Goal: Task Accomplishment & Management: Use online tool/utility

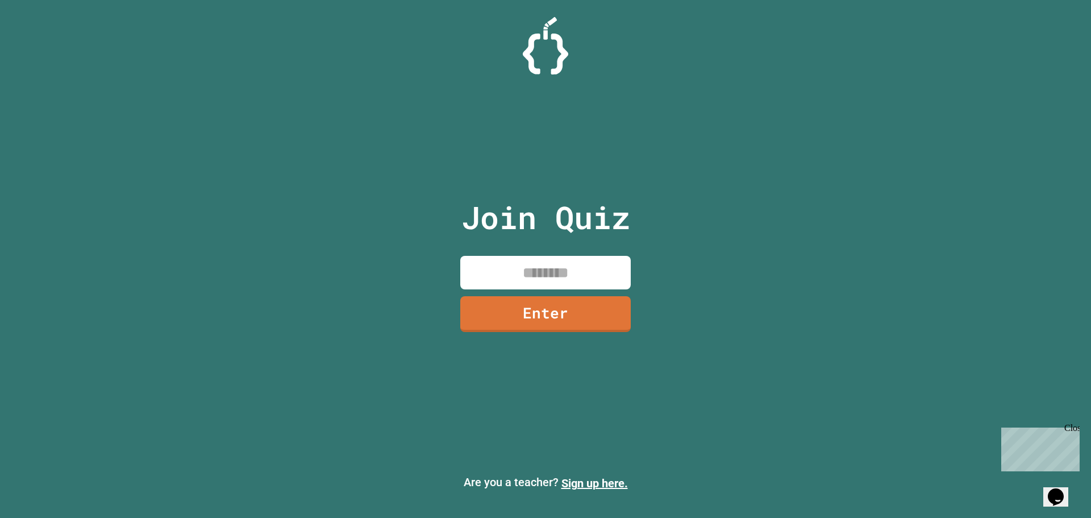
click at [377, 156] on div "Join Quiz Enter Are you a teacher? Sign up here." at bounding box center [545, 259] width 1091 height 518
drag, startPoint x: 0, startPoint y: 0, endPoint x: 377, endPoint y: 156, distance: 408.2
click at [377, 156] on div "Join Quiz Enter Are you a teacher? Sign up here." at bounding box center [545, 259] width 1091 height 518
click at [378, 156] on div "Join Quiz Enter Are you a teacher? Sign up here." at bounding box center [545, 259] width 1091 height 518
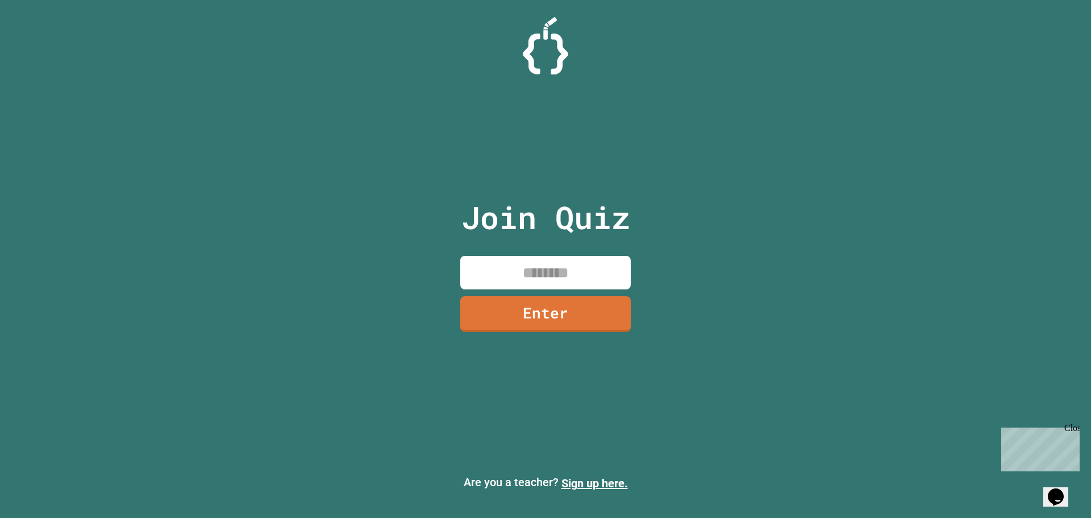
click at [173, 484] on p "Are you a teacher? Sign up here." at bounding box center [545, 482] width 1073 height 18
click at [172, 471] on div "Are you a teacher? Sign up here." at bounding box center [545, 482] width 1091 height 36
click at [176, 444] on div "Join Quiz Enter Are you a teacher? Sign up here." at bounding box center [545, 259] width 1091 height 518
click at [176, 443] on div "Join Quiz Enter Are you a teacher? Sign up here." at bounding box center [545, 259] width 1091 height 518
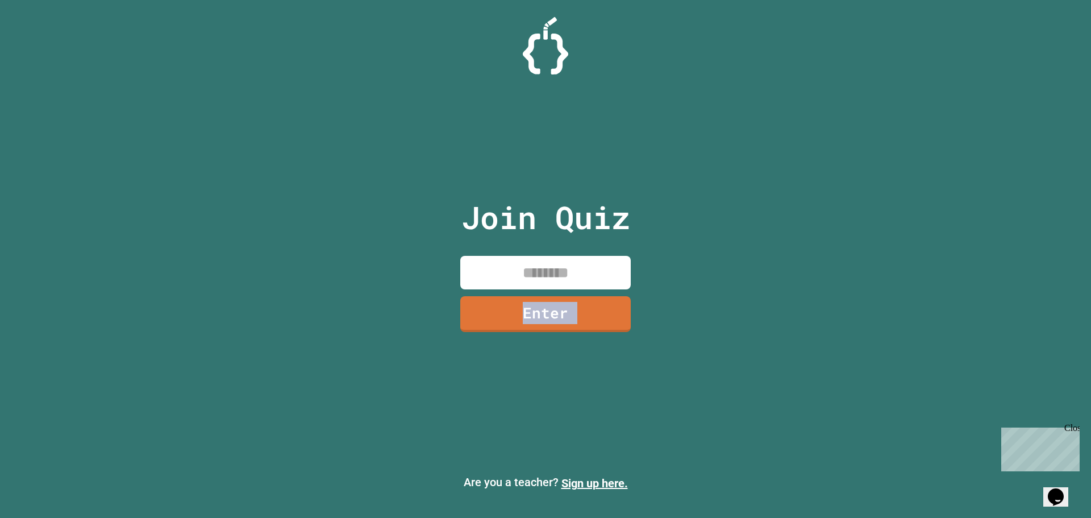
click at [137, 422] on div "Join Quiz Enter Are you a teacher? Sign up here." at bounding box center [545, 259] width 1091 height 518
drag, startPoint x: 561, startPoint y: 253, endPoint x: 553, endPoint y: 251, distance: 8.7
click at [559, 251] on div "Join Quiz Enter" at bounding box center [546, 258] width 192 height 461
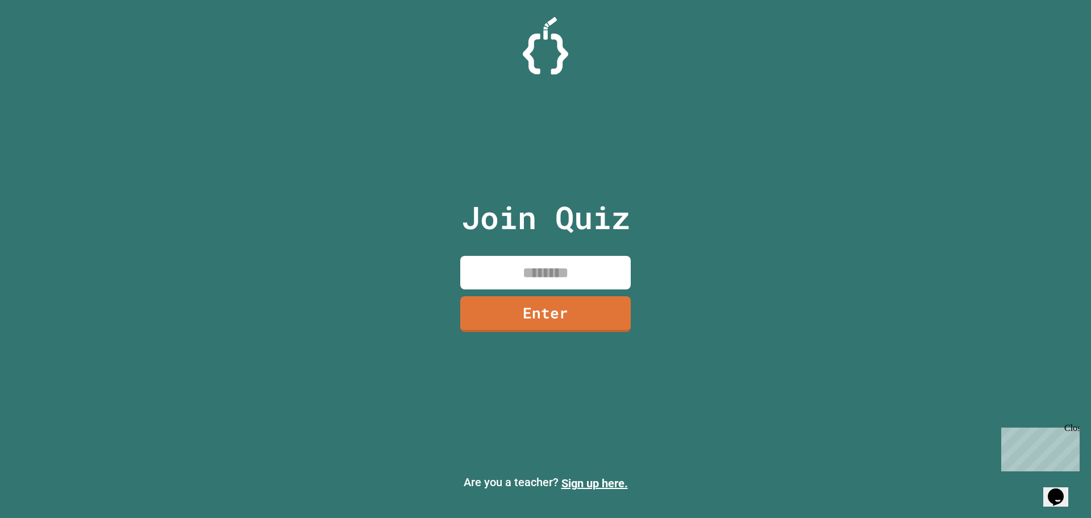
click at [547, 274] on input at bounding box center [545, 273] width 170 height 34
type input "********"
click at [576, 301] on link "Enter" at bounding box center [546, 312] width 156 height 38
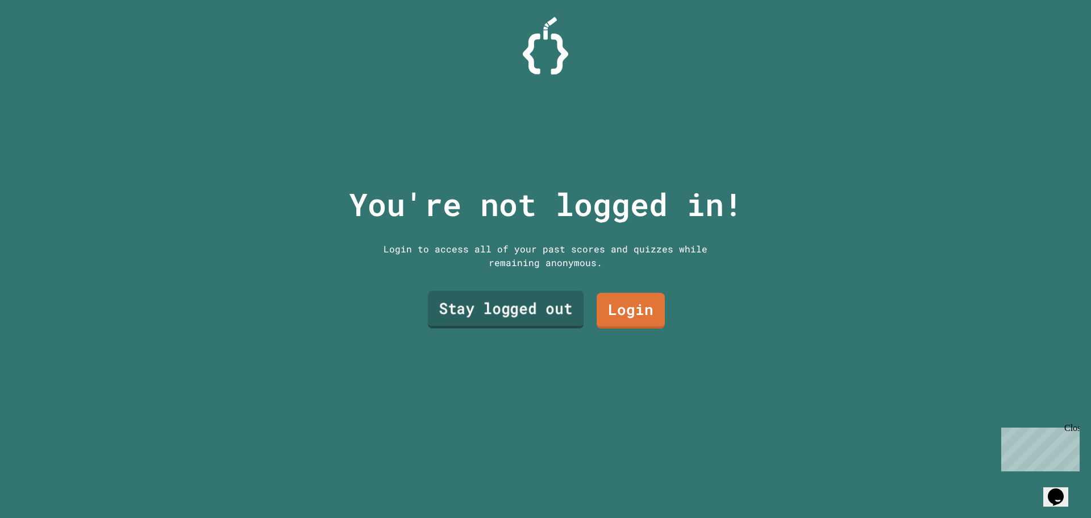
click at [552, 295] on link "Stay logged out" at bounding box center [506, 310] width 156 height 38
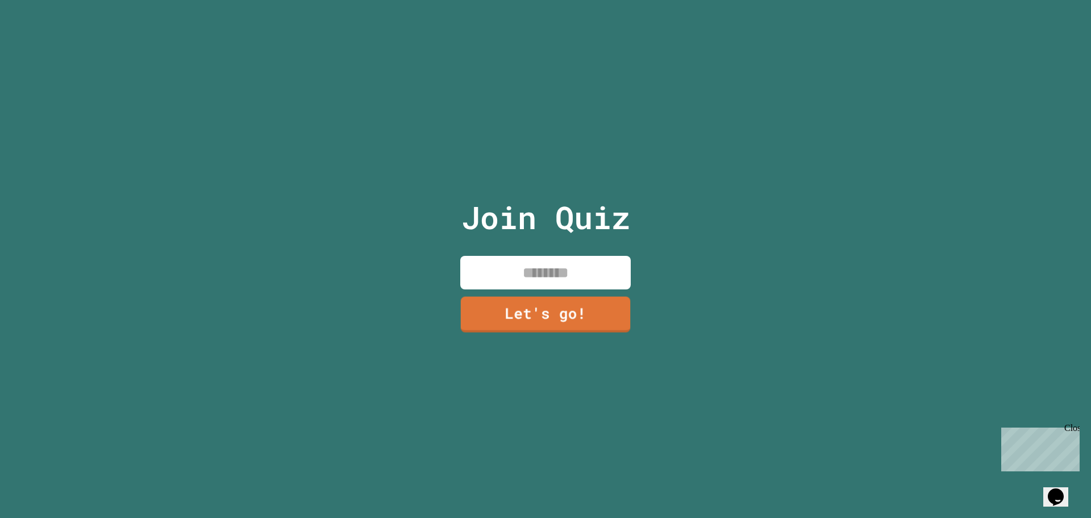
click at [537, 274] on input at bounding box center [545, 273] width 170 height 34
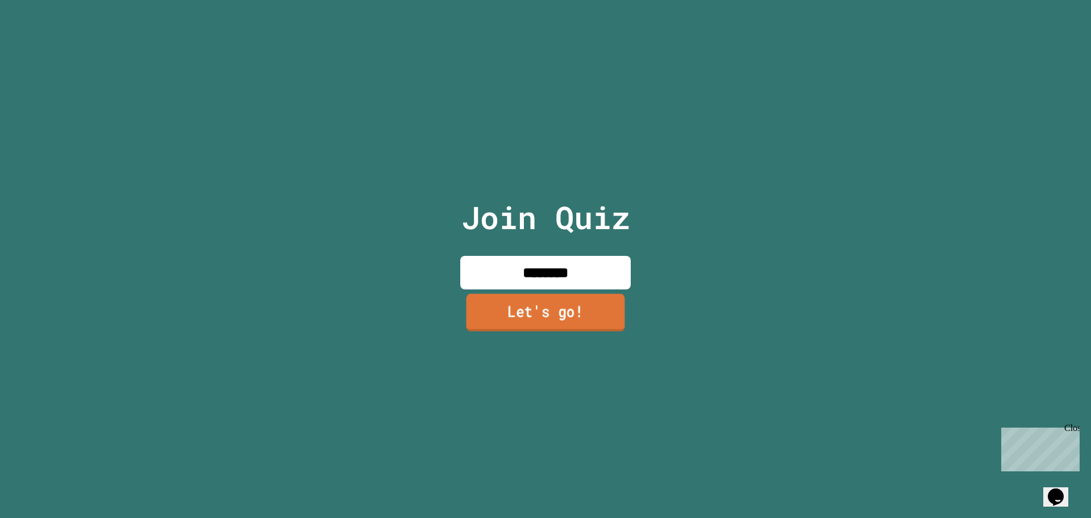
type input "********"
click at [555, 307] on link "Let's go!" at bounding box center [545, 313] width 165 height 38
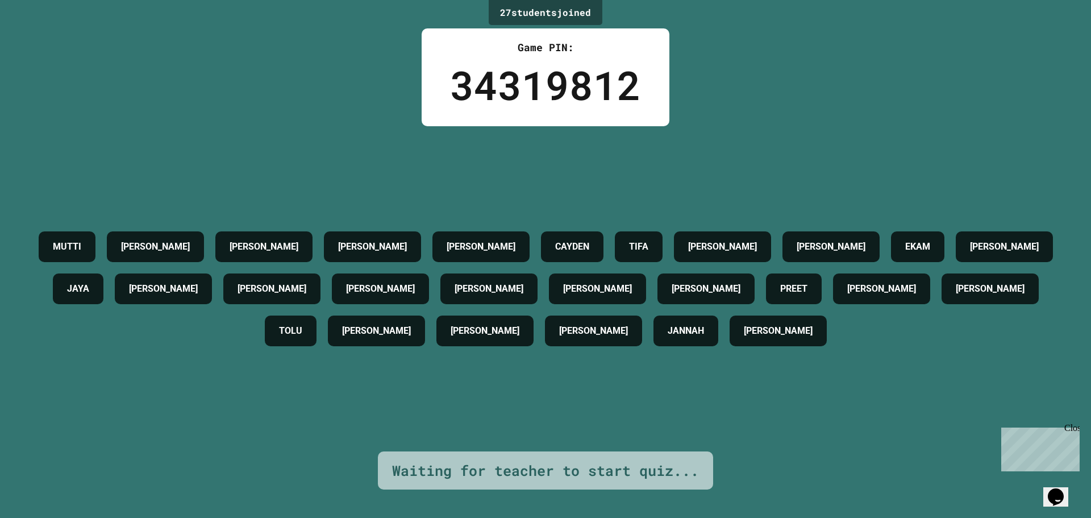
click at [740, 282] on h4 "[PERSON_NAME]" at bounding box center [706, 289] width 69 height 14
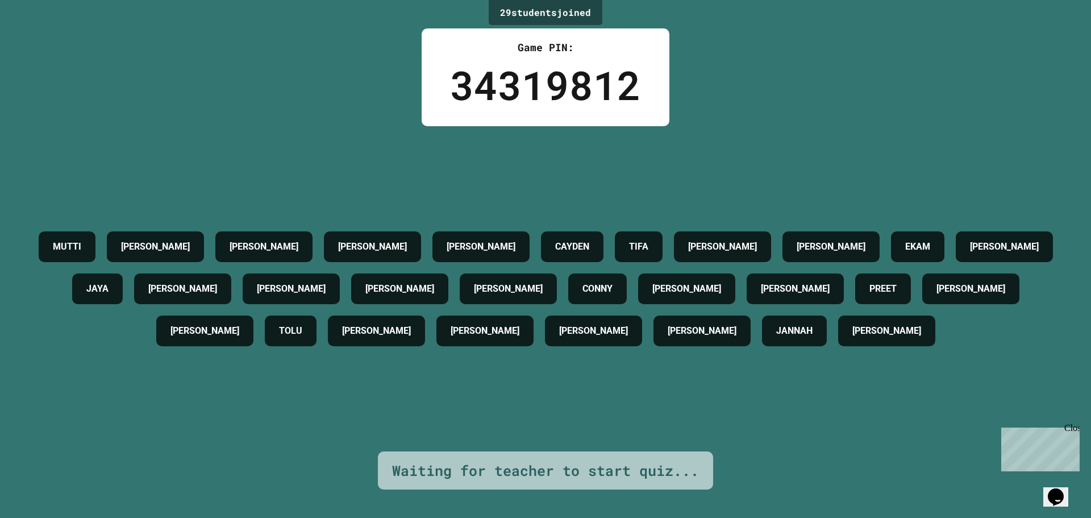
click at [856, 189] on div "[PERSON_NAME] [PERSON_NAME] [PERSON_NAME] CAYDEN [PERSON_NAME] [PERSON_NAME] JA…" at bounding box center [545, 288] width 1034 height 325
click at [855, 189] on div "[PERSON_NAME] [PERSON_NAME] [PERSON_NAME] CAYDEN [PERSON_NAME] [PERSON_NAME] JA…" at bounding box center [545, 288] width 1034 height 325
click at [854, 190] on div "[PERSON_NAME] [PERSON_NAME] [PERSON_NAME] CAYDEN [PERSON_NAME] [PERSON_NAME] JA…" at bounding box center [545, 288] width 1034 height 325
click at [853, 190] on div "[PERSON_NAME] [PERSON_NAME] [PERSON_NAME] CAYDEN [PERSON_NAME] [PERSON_NAME] JA…" at bounding box center [545, 288] width 1034 height 325
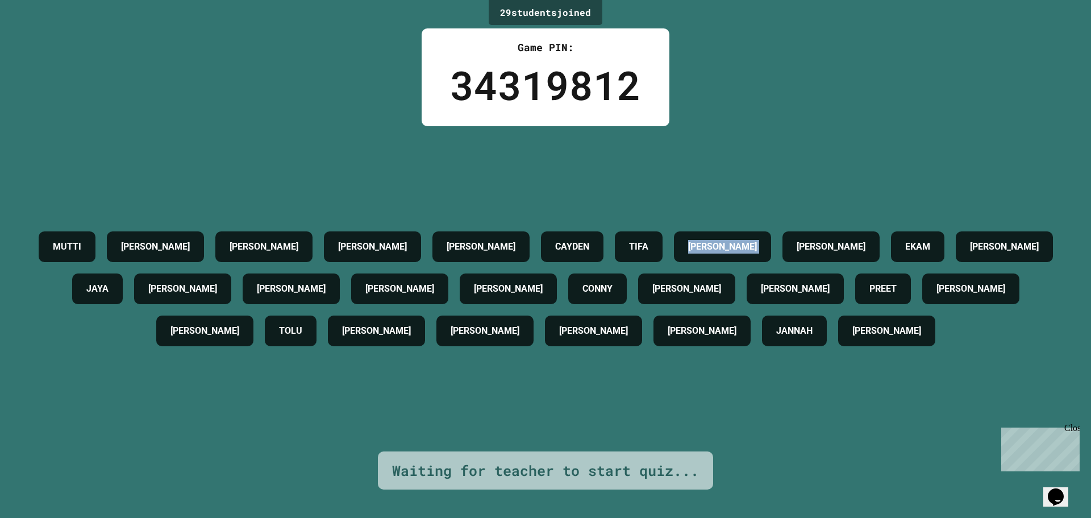
click at [853, 190] on div "[PERSON_NAME] [PERSON_NAME] [PERSON_NAME] CAYDEN [PERSON_NAME] [PERSON_NAME] JA…" at bounding box center [545, 288] width 1034 height 325
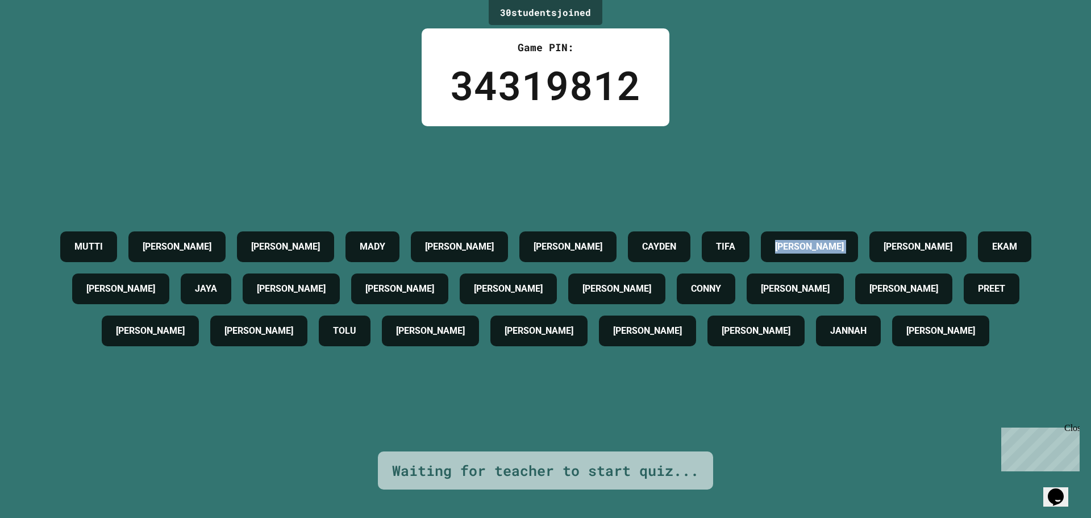
click at [853, 190] on div "[PERSON_NAME] [PERSON_NAME] [PERSON_NAME] [PERSON_NAME] [PERSON_NAME] JAYA [PER…" at bounding box center [545, 288] width 1034 height 325
click at [851, 190] on div "[PERSON_NAME] [PERSON_NAME] [PERSON_NAME] [PERSON_NAME] [PERSON_NAME] JAYA [PER…" at bounding box center [545, 288] width 1034 height 325
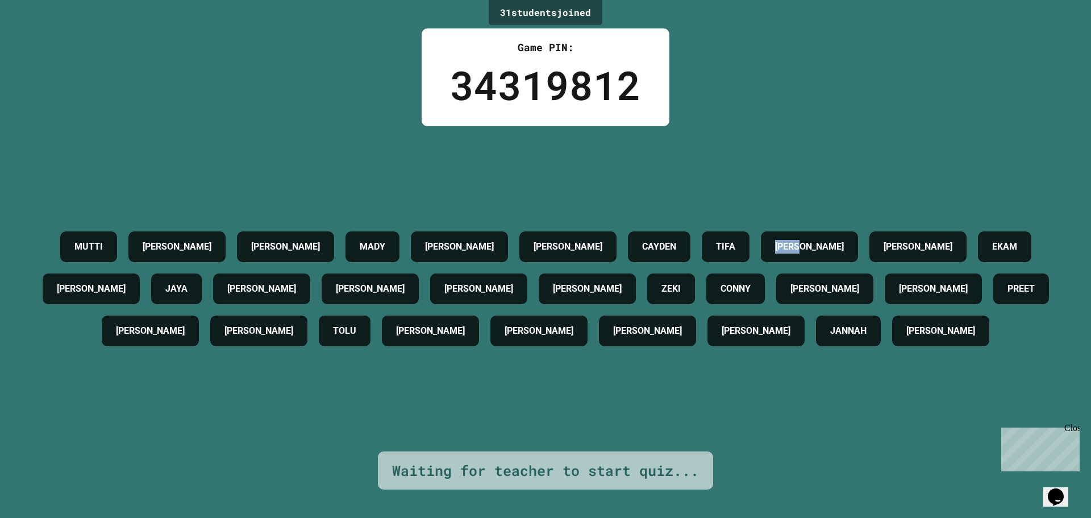
click at [887, 146] on div "[PERSON_NAME] [PERSON_NAME] [PERSON_NAME] CAYDEN TIFA [PERSON_NAME] EKAM [PERSO…" at bounding box center [545, 288] width 1034 height 325
click at [879, 149] on div "[PERSON_NAME] [PERSON_NAME] [PERSON_NAME] CAYDEN TIFA [PERSON_NAME] EKAM [PERSO…" at bounding box center [545, 288] width 1034 height 325
click at [868, 91] on div "31 student s joined Game PIN: 34319812 [PERSON_NAME] [PERSON_NAME] [PERSON_NAME…" at bounding box center [545, 259] width 1091 height 518
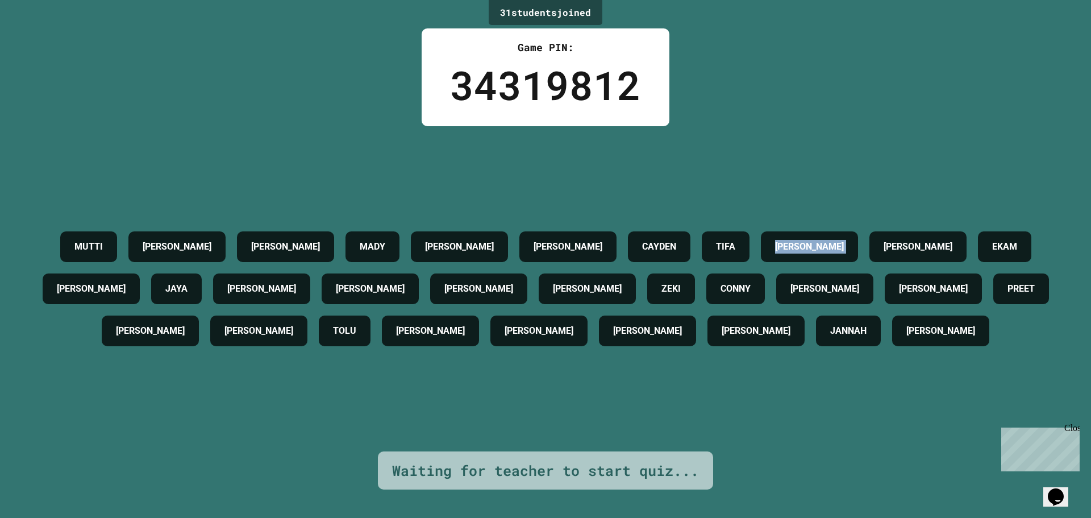
click at [868, 91] on div "31 student s joined Game PIN: 34319812 [PERSON_NAME] [PERSON_NAME] [PERSON_NAME…" at bounding box center [545, 259] width 1091 height 518
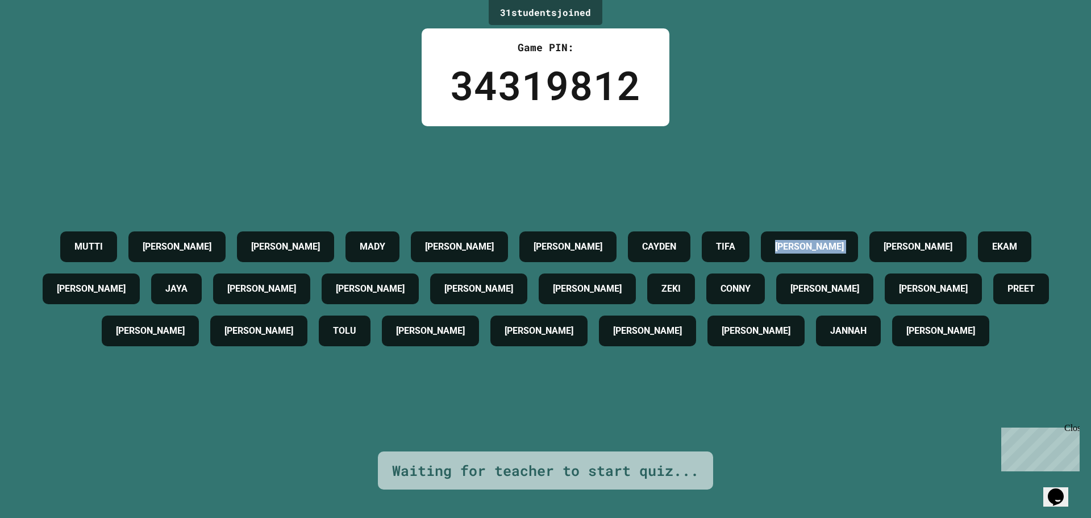
click at [869, 92] on div "31 student s joined Game PIN: 34319812 [PERSON_NAME] [PERSON_NAME] [PERSON_NAME…" at bounding box center [545, 259] width 1091 height 518
click at [822, 116] on div "31 student s joined Game PIN: 34319812 [PERSON_NAME] [PERSON_NAME] [PERSON_NAME…" at bounding box center [545, 259] width 1091 height 518
drag, startPoint x: 822, startPoint y: 116, endPoint x: 663, endPoint y: 119, distance: 158.6
click at [663, 119] on div "Game PIN: 34319812" at bounding box center [546, 77] width 248 height 98
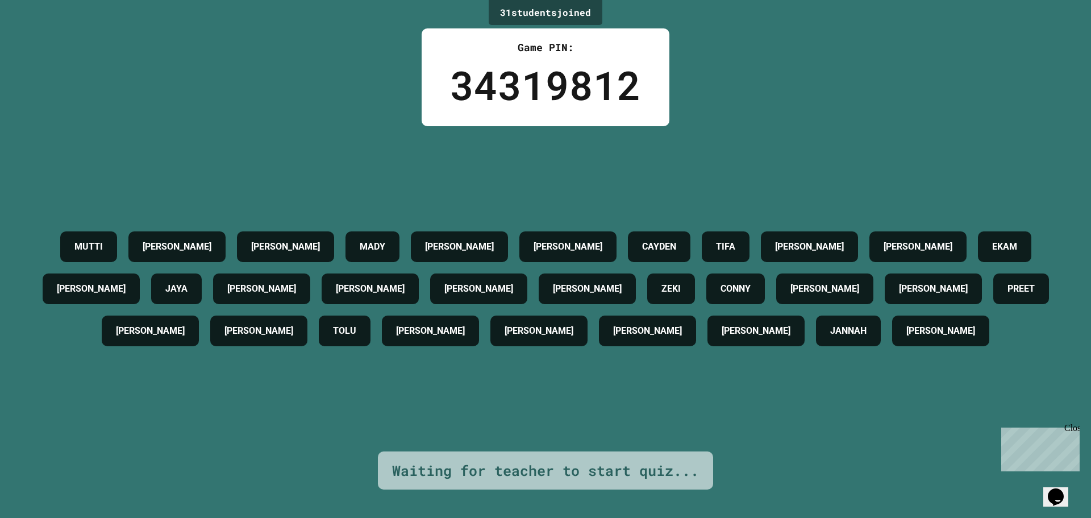
click at [734, 119] on div "31 student s joined Game PIN: 34319812 [PERSON_NAME] [PERSON_NAME] [PERSON_NAME…" at bounding box center [545, 259] width 1091 height 518
drag, startPoint x: 675, startPoint y: 137, endPoint x: 763, endPoint y: 116, distance: 91.1
click at [763, 116] on div "31 student s joined Game PIN: 34319812 [PERSON_NAME] [PERSON_NAME] [PERSON_NAME…" at bounding box center [545, 259] width 1091 height 518
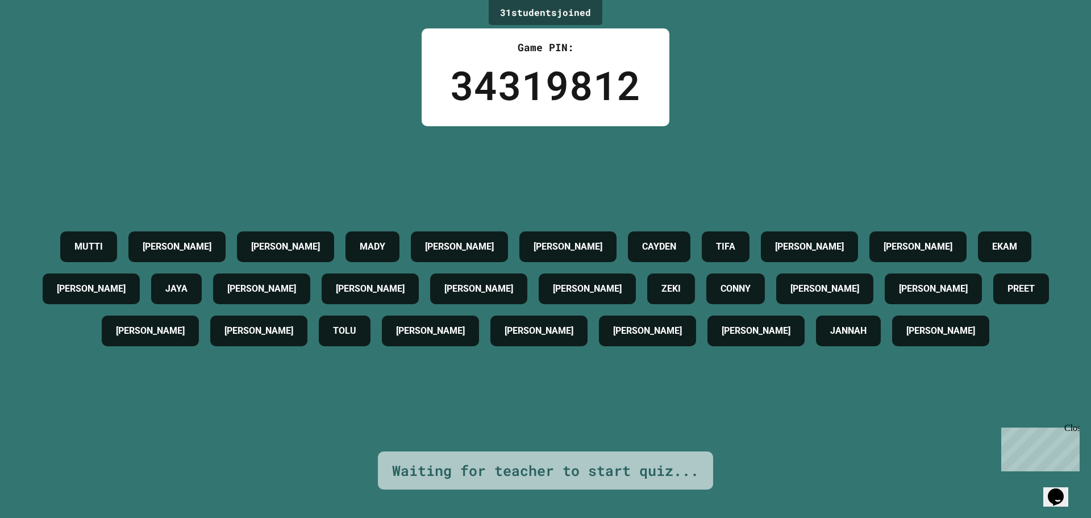
click at [763, 116] on div "31 student s joined Game PIN: 34319812 [PERSON_NAME] [PERSON_NAME] [PERSON_NAME…" at bounding box center [545, 259] width 1091 height 518
drag, startPoint x: 763, startPoint y: 116, endPoint x: 692, endPoint y: 179, distance: 95.0
click at [692, 179] on div "[PERSON_NAME] [PERSON_NAME] [PERSON_NAME] CAYDEN TIFA [PERSON_NAME] EKAM [PERSO…" at bounding box center [545, 288] width 1034 height 325
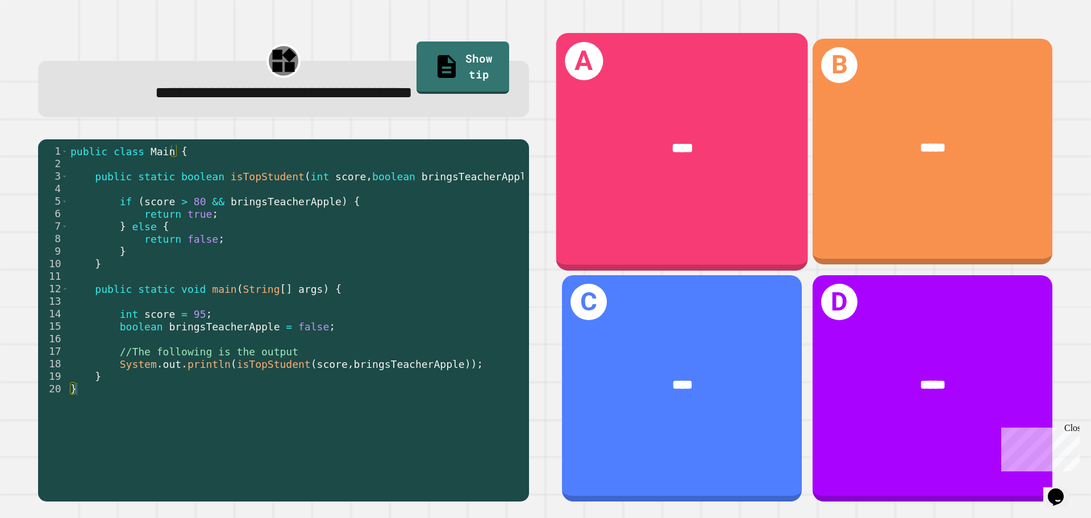
click at [711, 71] on div "A ****" at bounding box center [682, 151] width 252 height 237
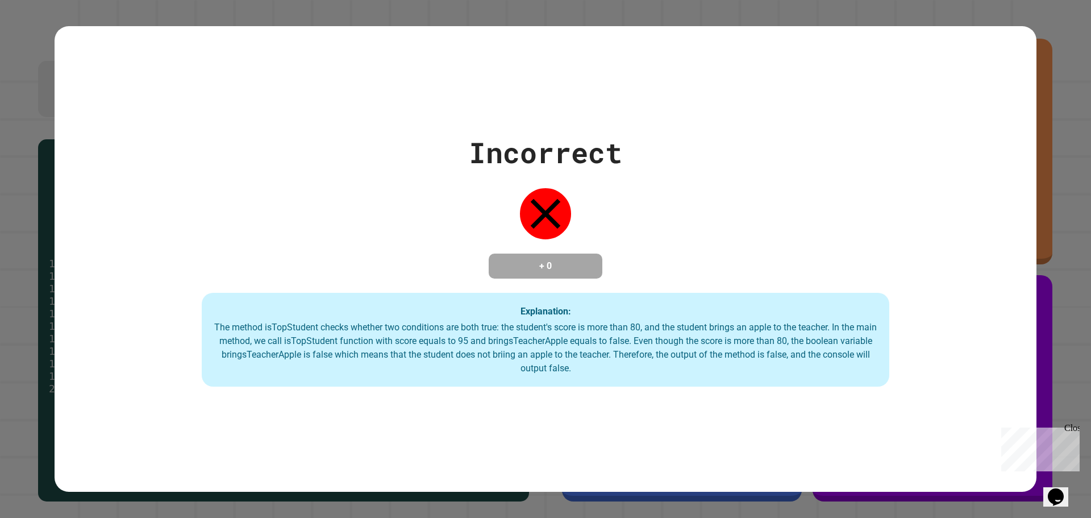
click at [232, 330] on div "The method isTopStudent checks whether two conditions are both true: the studen…" at bounding box center [545, 348] width 665 height 55
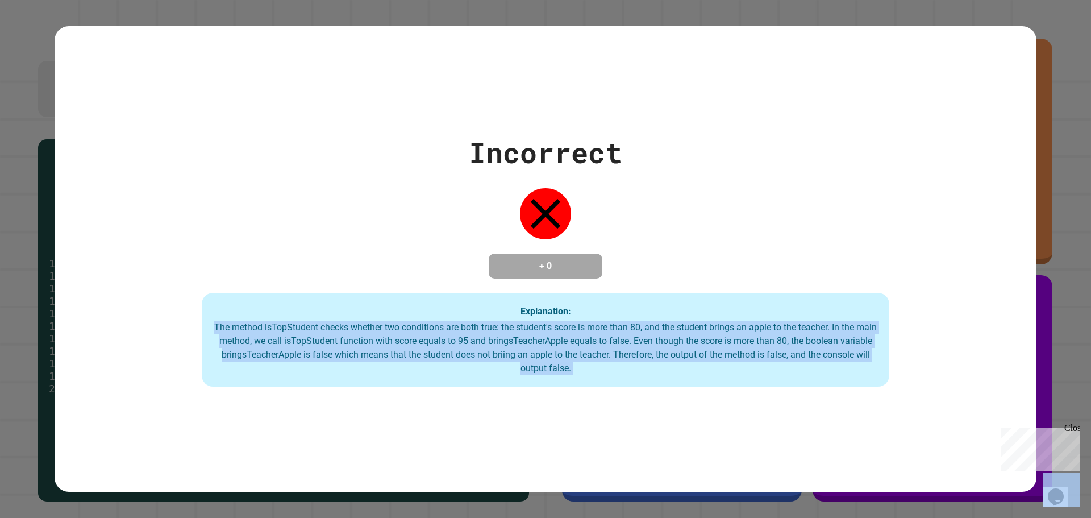
click at [232, 330] on div "The method isTopStudent checks whether two conditions are both true: the studen…" at bounding box center [545, 348] width 665 height 55
click at [460, 390] on div "Incorrect + 0 Explanation: The method isTopStudent checks whether two condition…" at bounding box center [546, 259] width 982 height 466
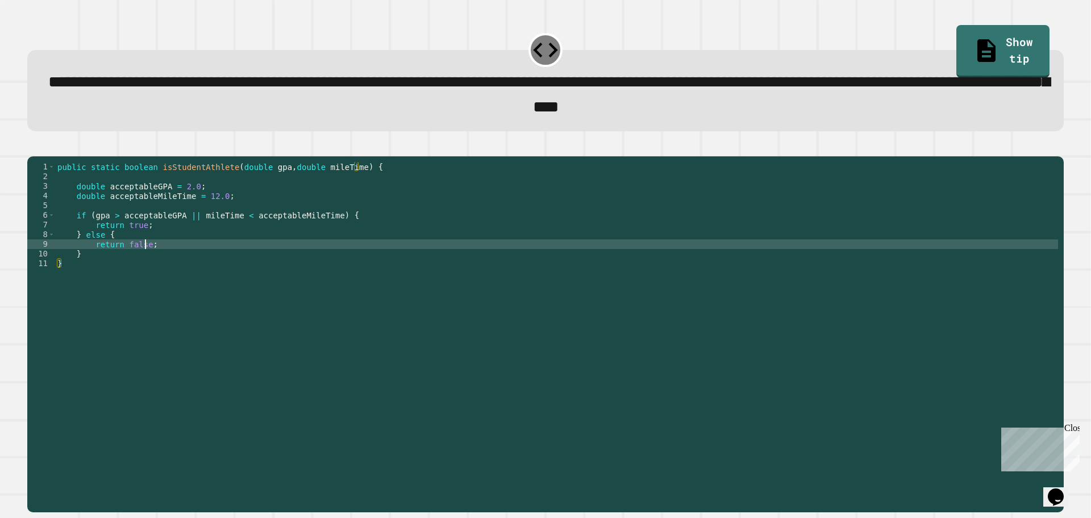
click at [144, 265] on div "public static boolean isStudentAthlete ( double gpa , double mileTime ) { doubl…" at bounding box center [556, 321] width 1003 height 319
drag, startPoint x: 30, startPoint y: 148, endPoint x: 39, endPoint y: 151, distance: 10.1
click at [31, 148] on div at bounding box center [545, 150] width 1037 height 14
click at [33, 147] on icon "button" at bounding box center [33, 147] width 0 height 0
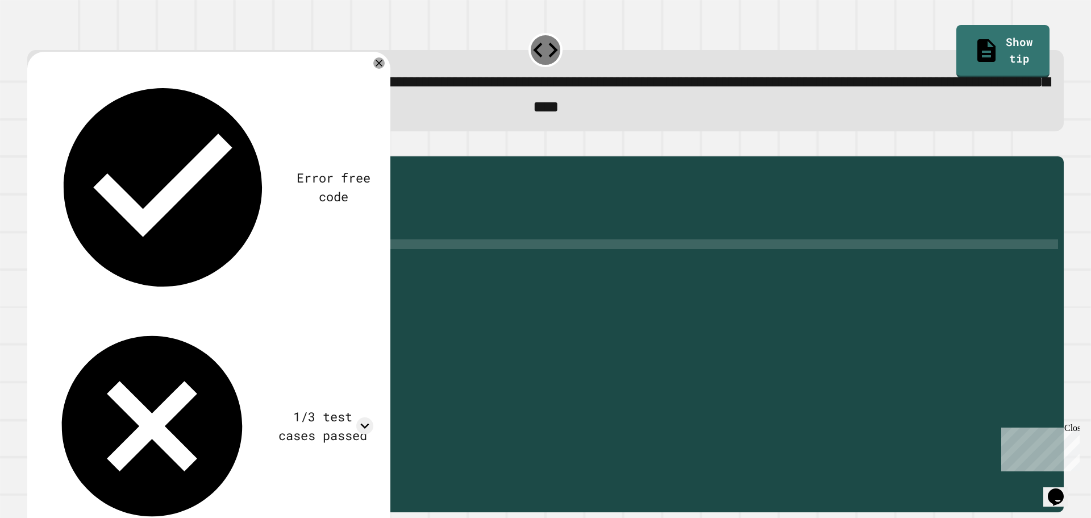
click at [395, 115] on span "**********" at bounding box center [548, 94] width 1001 height 41
click at [377, 68] on icon at bounding box center [379, 63] width 14 height 14
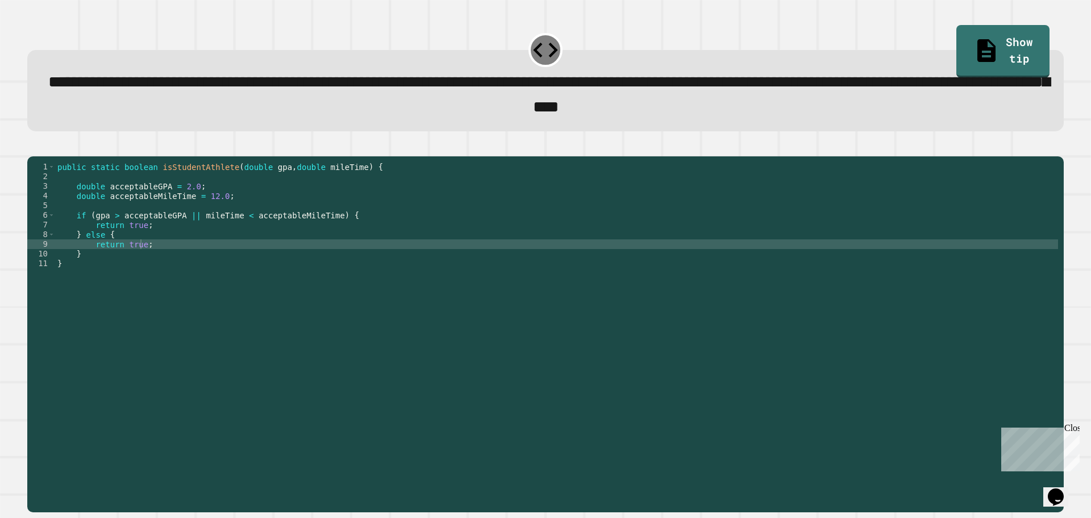
click at [236, 230] on div "public static boolean isStudentAthlete ( double gpa , double mileTime ) { doubl…" at bounding box center [556, 321] width 1003 height 319
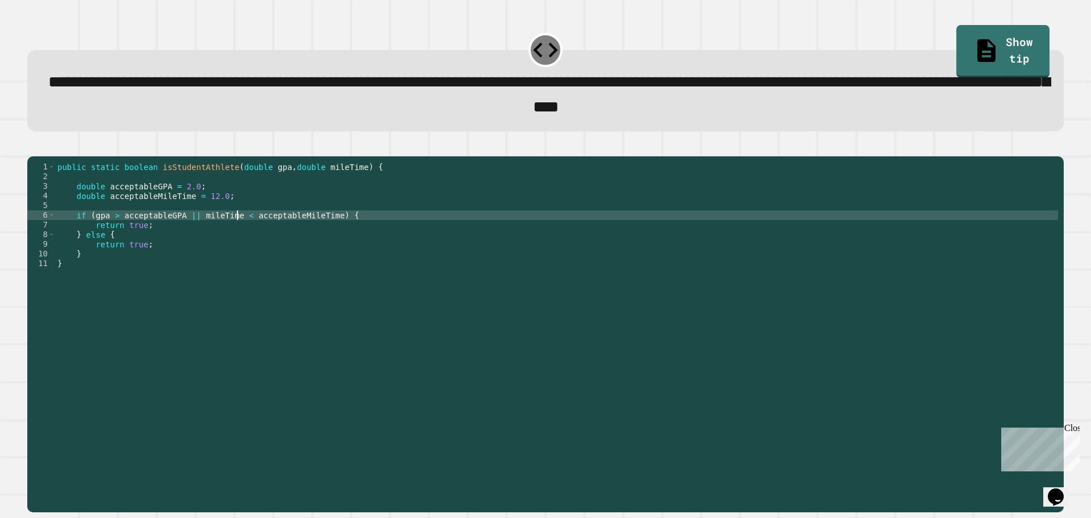
click at [113, 232] on div "public static boolean isStudentAthlete ( double gpa , double mileTime ) { doubl…" at bounding box center [556, 321] width 1003 height 319
click at [235, 232] on div "public static boolean isStudentAthlete ( double gpa , double mileTime ) { doubl…" at bounding box center [556, 321] width 1003 height 319
click at [33, 147] on icon "button" at bounding box center [33, 147] width 0 height 0
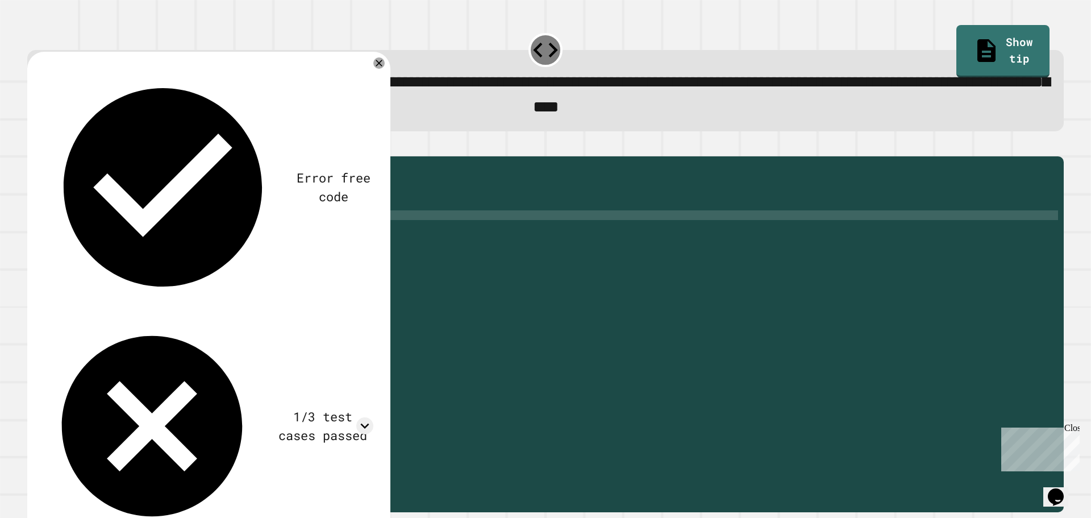
click at [377, 60] on div "Error free code trueaaljcwvinrhwaclrnqw34rqwhx3xernqwr3ha3xrnhtrueaaljcwvinrhwa…" at bounding box center [208, 303] width 363 height 502
click at [380, 66] on icon at bounding box center [379, 62] width 7 height 7
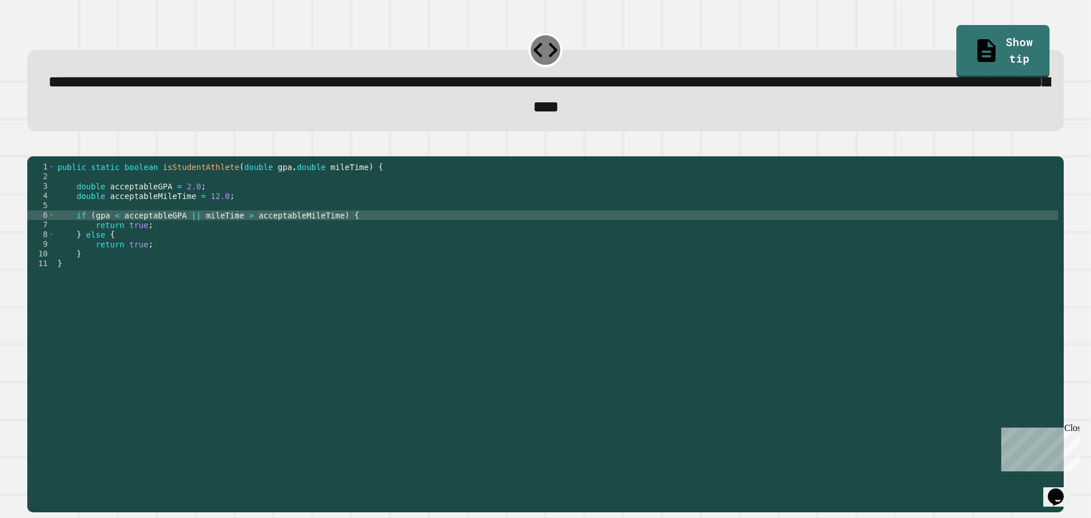
click at [236, 230] on div "public static boolean isStudentAthlete ( double gpa , double mileTime ) { doubl…" at bounding box center [556, 321] width 1003 height 319
click at [112, 232] on div "public static boolean isStudentAthlete ( double gpa , double mileTime ) { doubl…" at bounding box center [556, 321] width 1003 height 319
click at [187, 201] on div "public static boolean isStudentAthlete ( double gpa , double mileTime ) { doubl…" at bounding box center [556, 321] width 1003 height 319
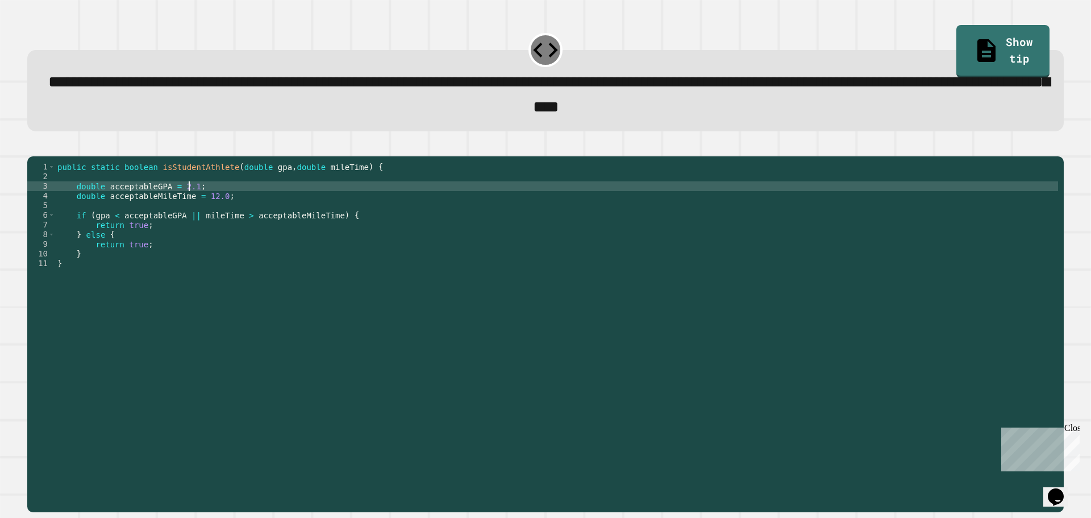
scroll to position [0, 9]
click at [214, 216] on div "public static boolean isStudentAthlete ( double gpa , double mileTime ) { doubl…" at bounding box center [556, 321] width 1003 height 319
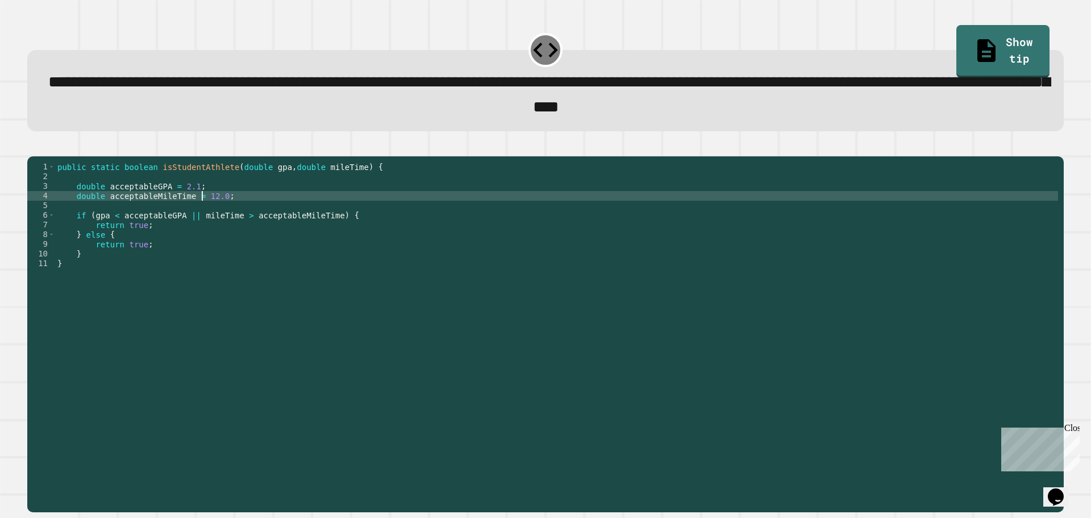
click at [203, 214] on div "public static boolean isStudentAthlete ( double gpa , double mileTime ) { doubl…" at bounding box center [556, 321] width 1003 height 319
click at [33, 147] on icon "button" at bounding box center [33, 147] width 0 height 0
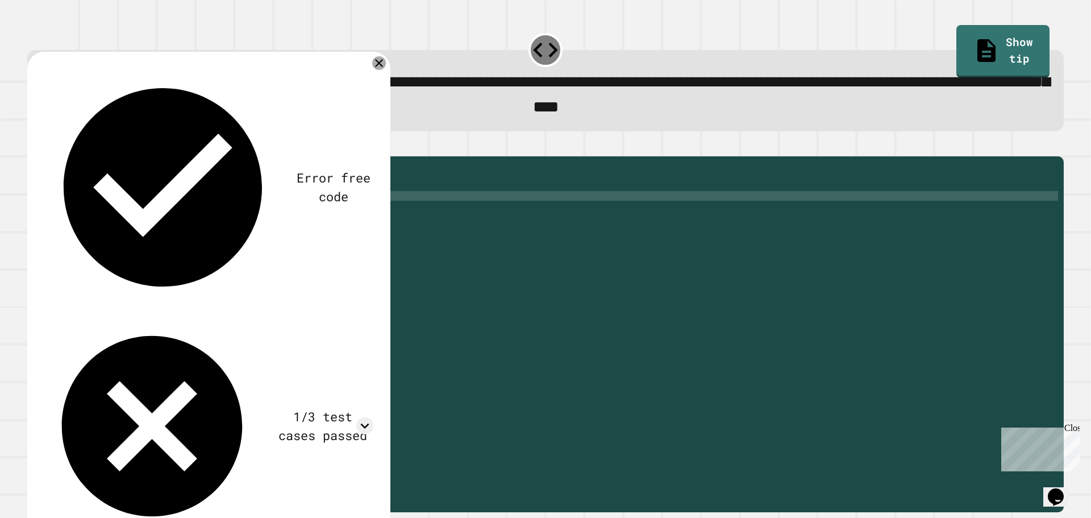
click at [380, 63] on icon at bounding box center [379, 63] width 14 height 14
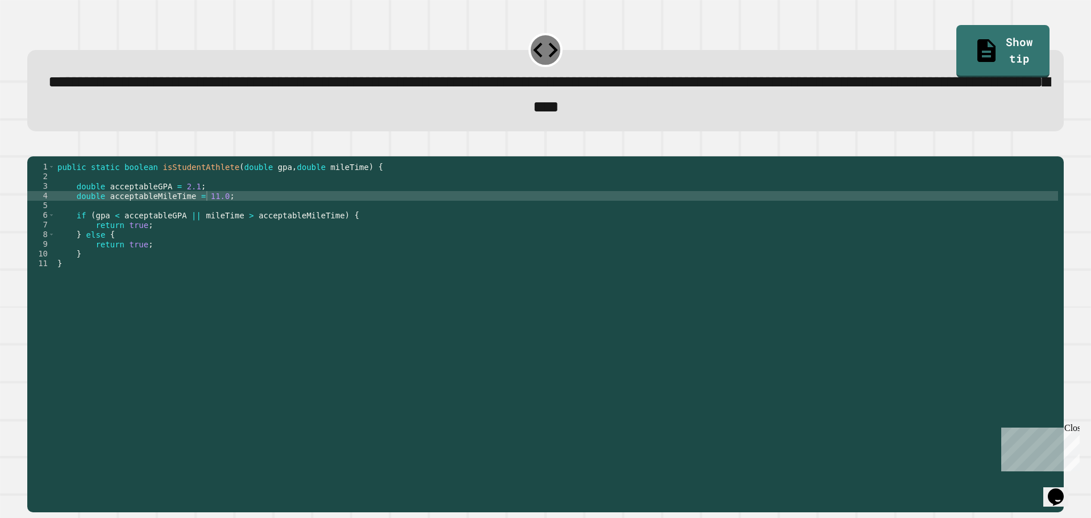
click at [164, 317] on div "public static boolean isStudentAthlete ( double gpa , double mileTime ) { doubl…" at bounding box center [556, 321] width 1003 height 319
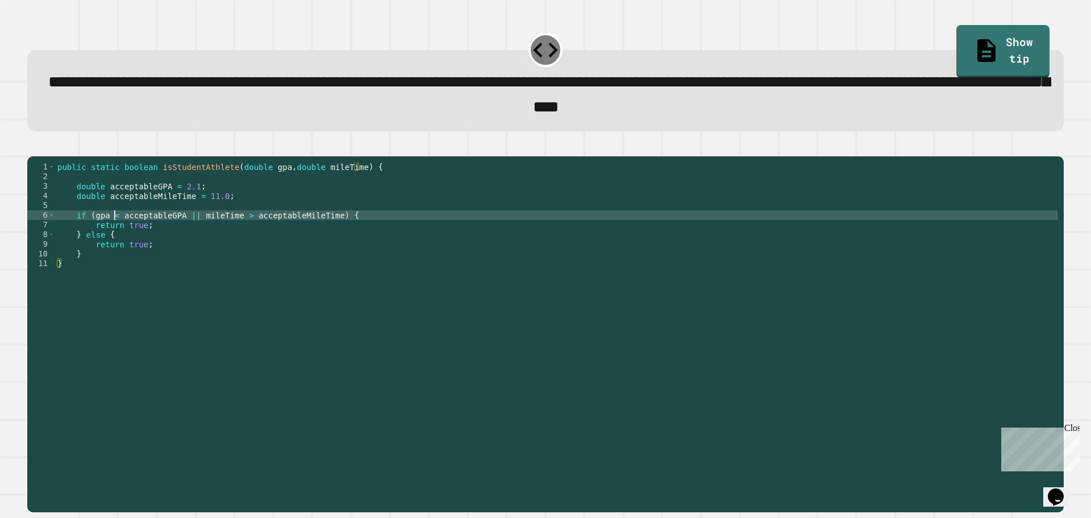
click at [113, 231] on div "public static boolean isStudentAthlete ( double gpa , double mileTime ) { doubl…" at bounding box center [556, 321] width 1003 height 319
click at [234, 235] on div "public static boolean isStudentAthlete ( double gpa , double mileTime ) { doubl…" at bounding box center [556, 321] width 1003 height 319
type textarea "**********"
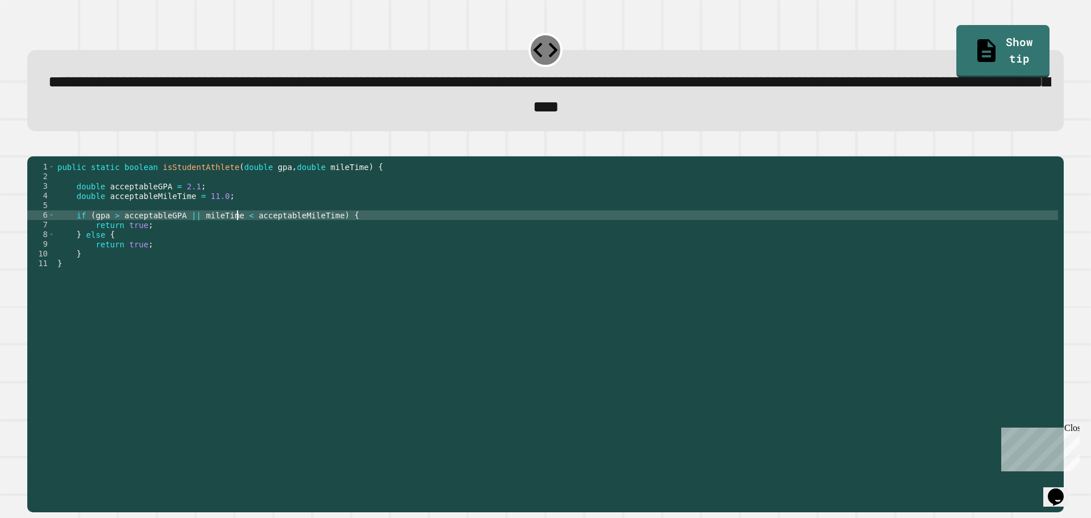
click at [33, 147] on icon "button" at bounding box center [33, 147] width 0 height 0
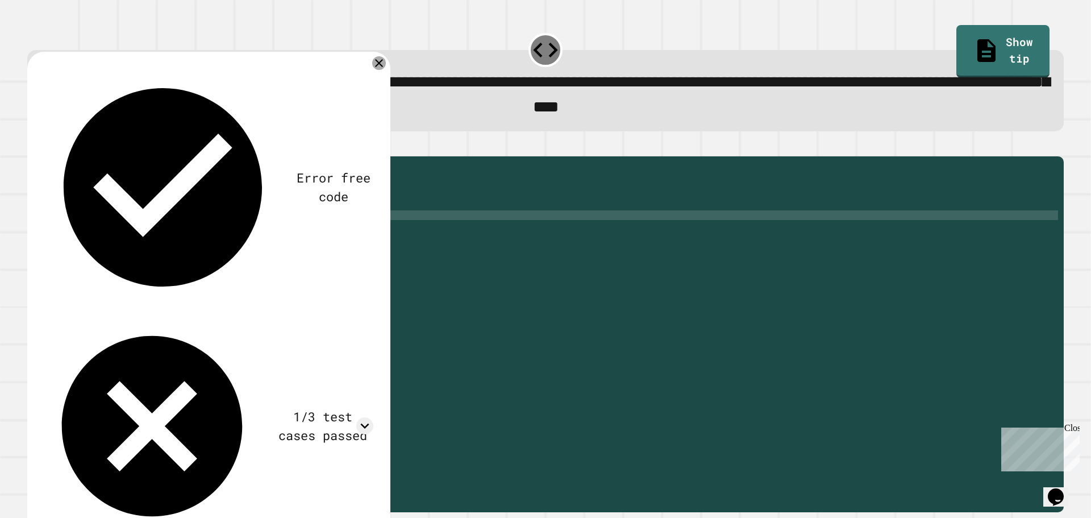
click at [380, 67] on icon at bounding box center [379, 63] width 8 height 8
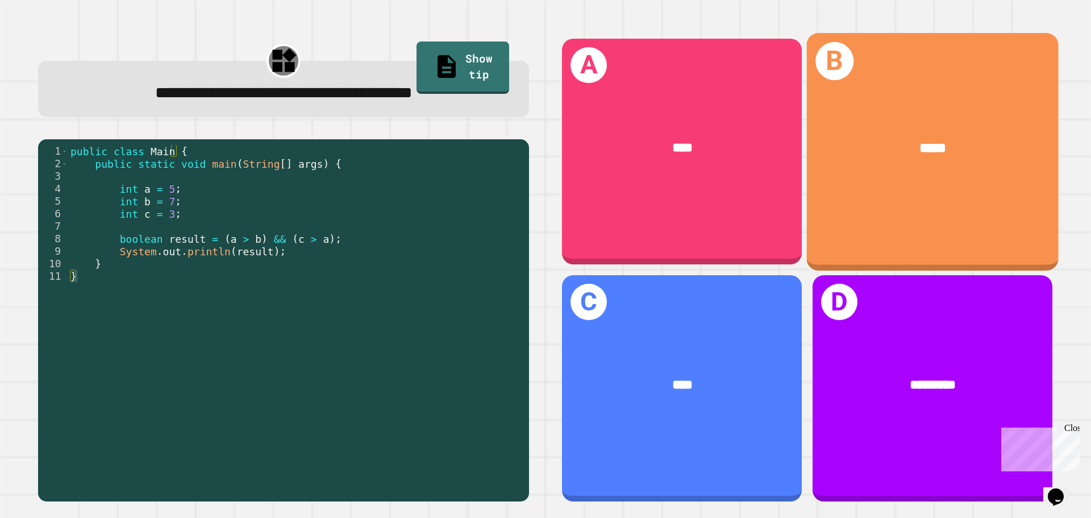
click at [902, 144] on div "*****" at bounding box center [933, 148] width 196 height 21
